Goal: Transaction & Acquisition: Purchase product/service

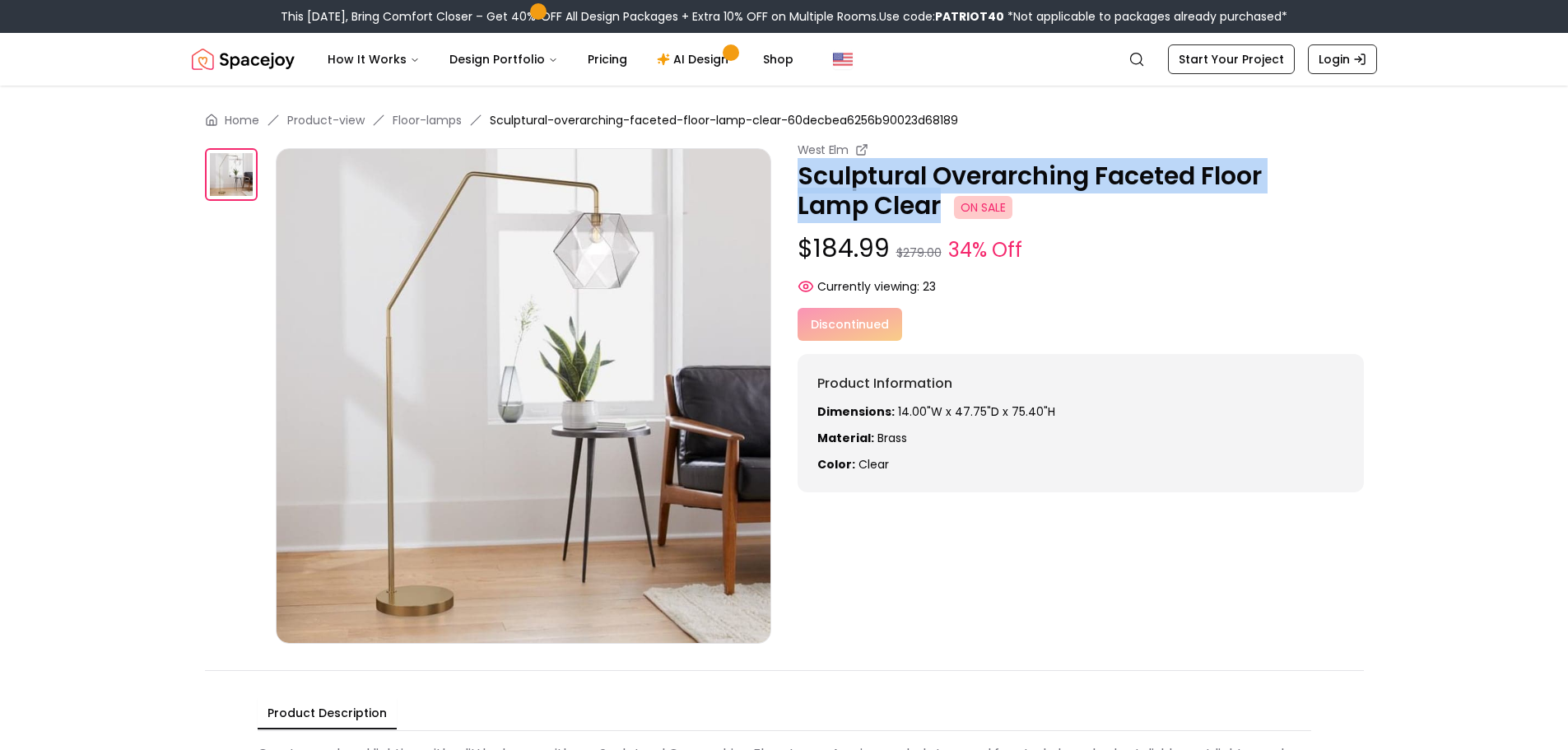
drag, startPoint x: 793, startPoint y: 178, endPoint x: 935, endPoint y: 217, distance: 147.3
click at [936, 217] on div "West Elm Sculptural Overarching Faceted Floor Lamp Clear ON SALE $184.99 $279.0…" at bounding box center [784, 393] width 1159 height 502
copy p "Sculptural Overarching Faceted Floor Lamp Clea"
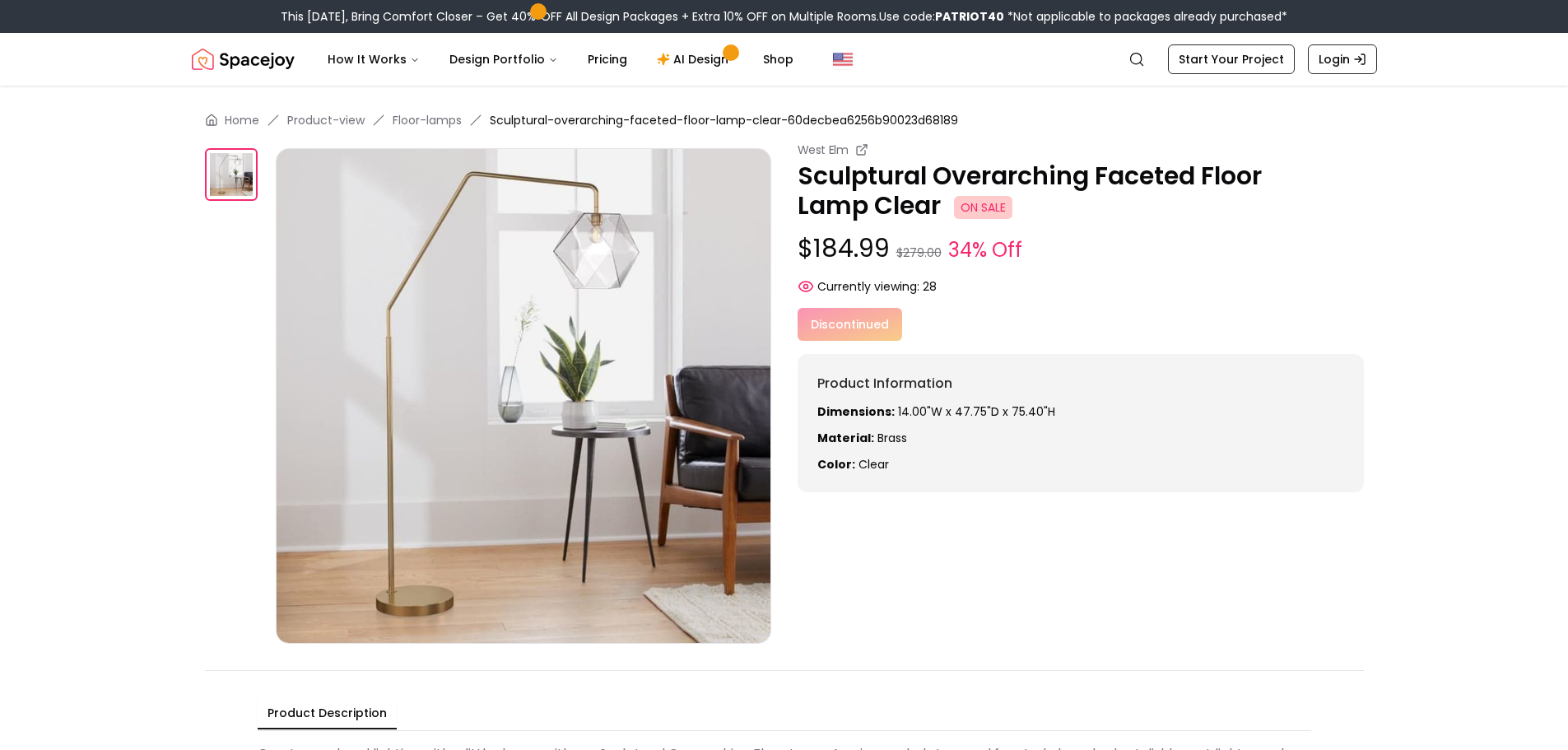
click at [602, 238] on img at bounding box center [523, 396] width 495 height 495
click at [602, 249] on img at bounding box center [523, 396] width 495 height 495
